Goal: Book appointment/travel/reservation

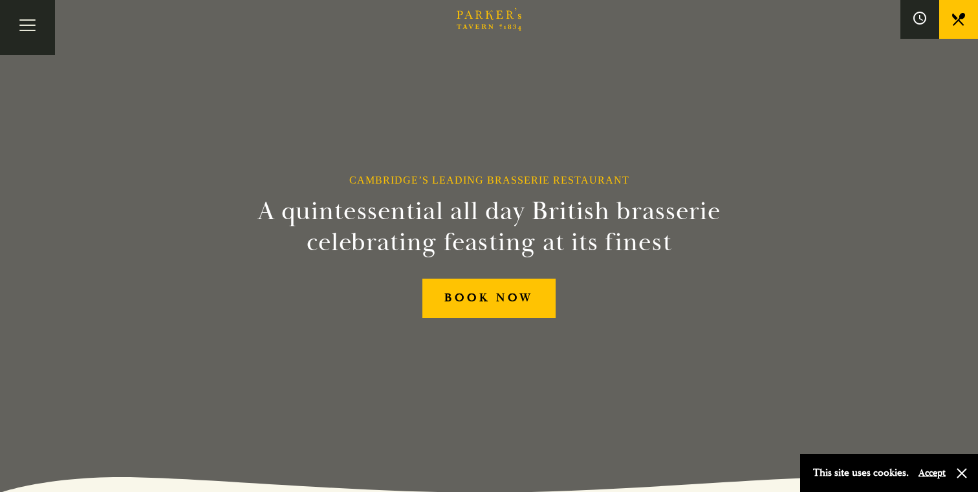
click at [25, 18] on button "Toggle navigation" at bounding box center [27, 27] width 55 height 55
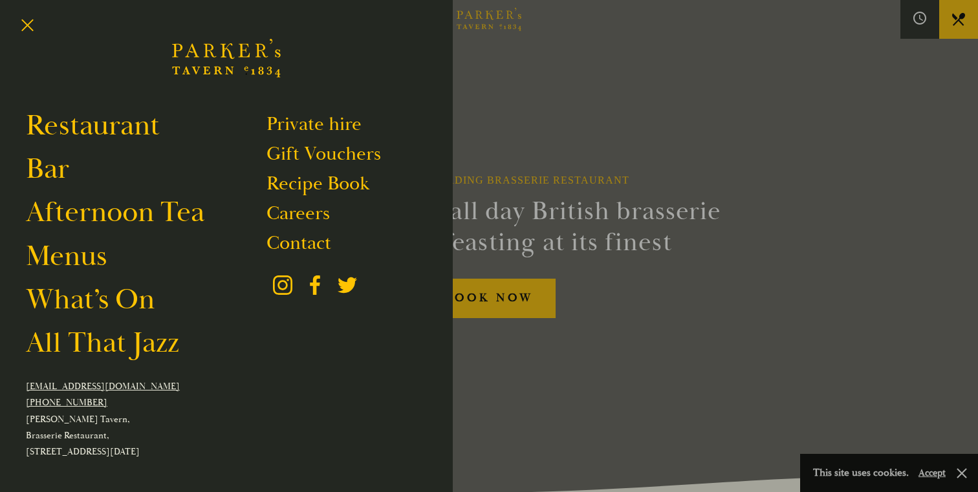
click at [718, 96] on div at bounding box center [489, 246] width 978 height 492
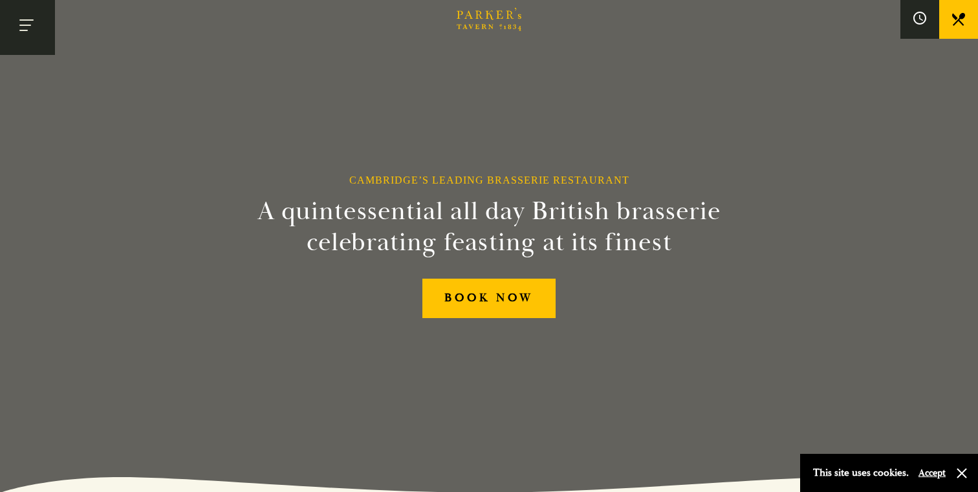
click at [22, 27] on button "Toggle navigation" at bounding box center [27, 27] width 55 height 55
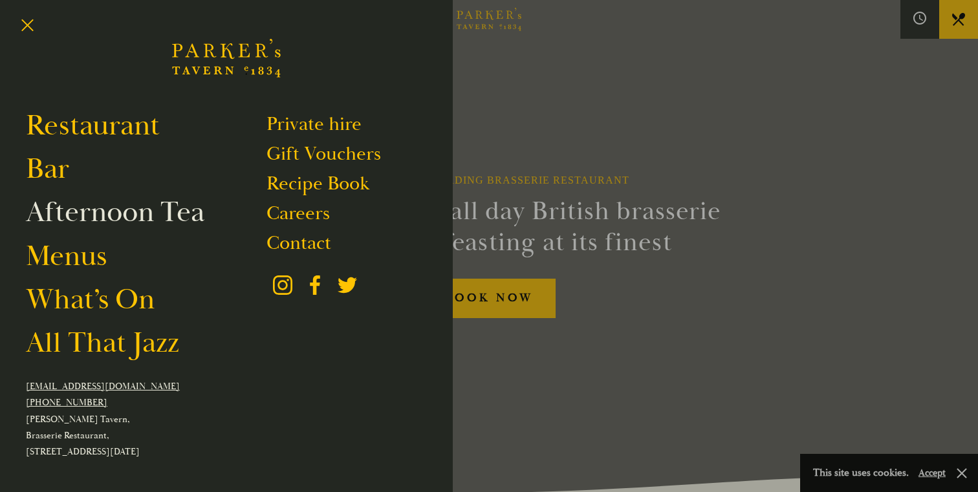
click at [91, 219] on link "Afternoon Tea" at bounding box center [115, 212] width 179 height 36
